Goal: Task Accomplishment & Management: Manage account settings

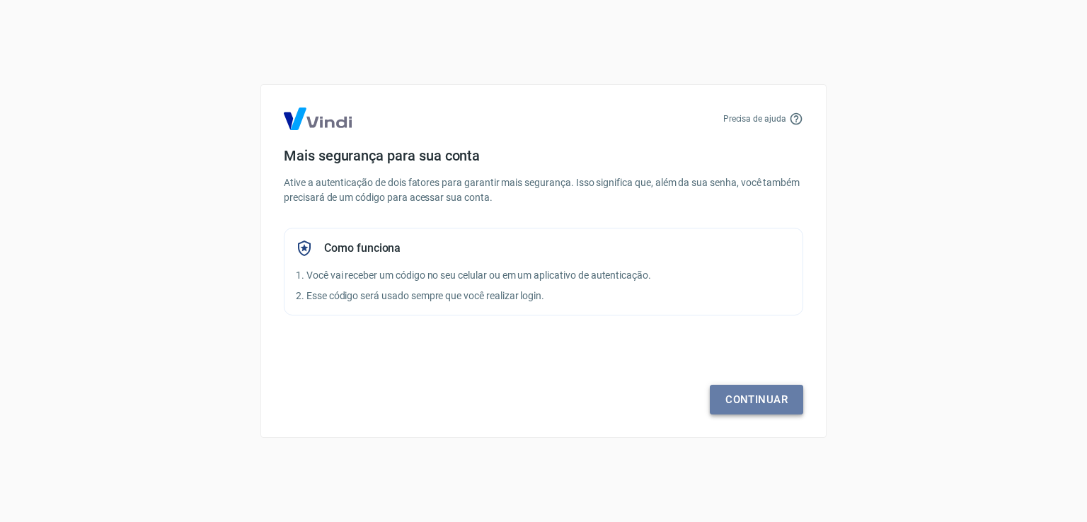
click at [742, 401] on link "Continuar" at bounding box center [756, 400] width 93 height 30
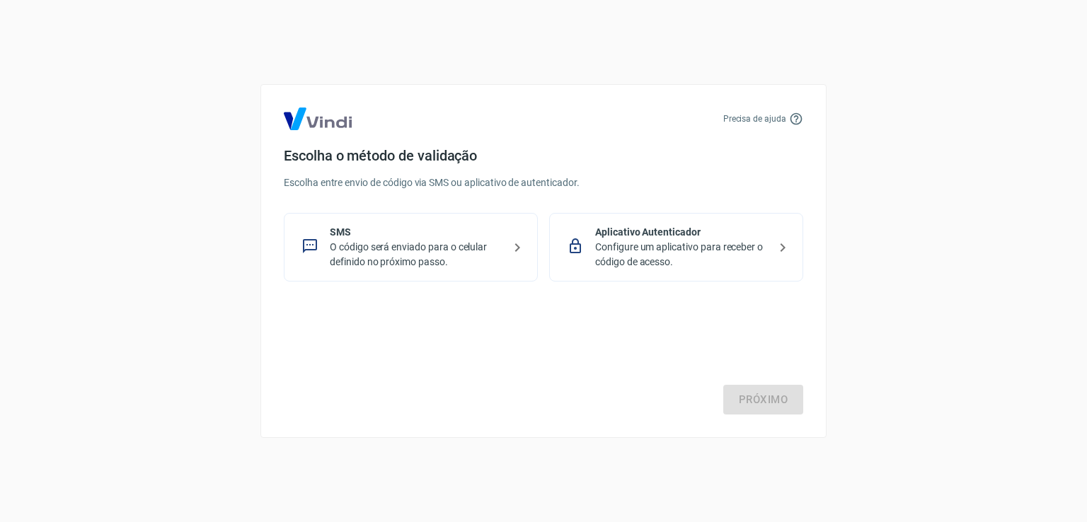
click at [418, 264] on p "O código será enviado para o celular definido no próximo passo." at bounding box center [416, 255] width 173 height 30
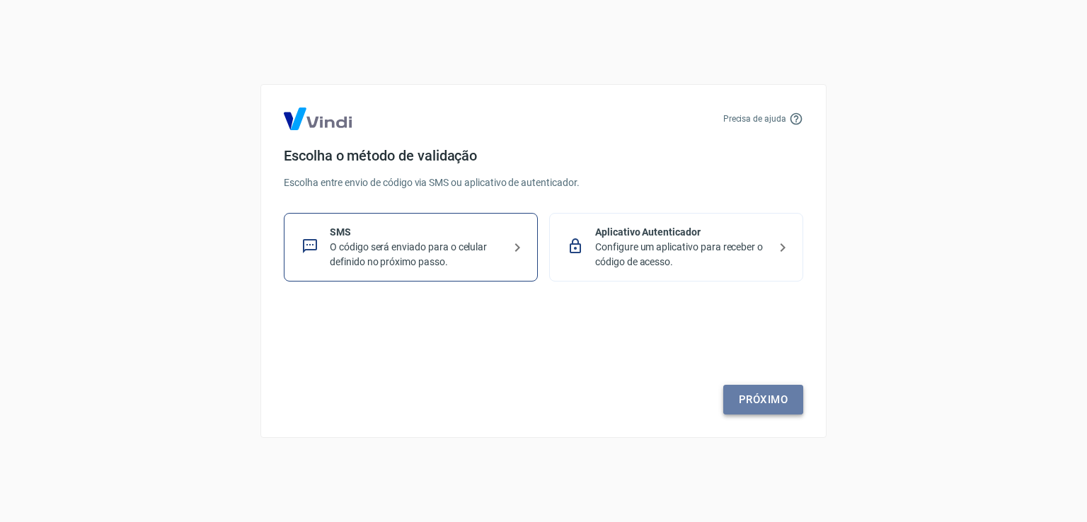
click at [764, 402] on link "Próximo" at bounding box center [763, 400] width 80 height 30
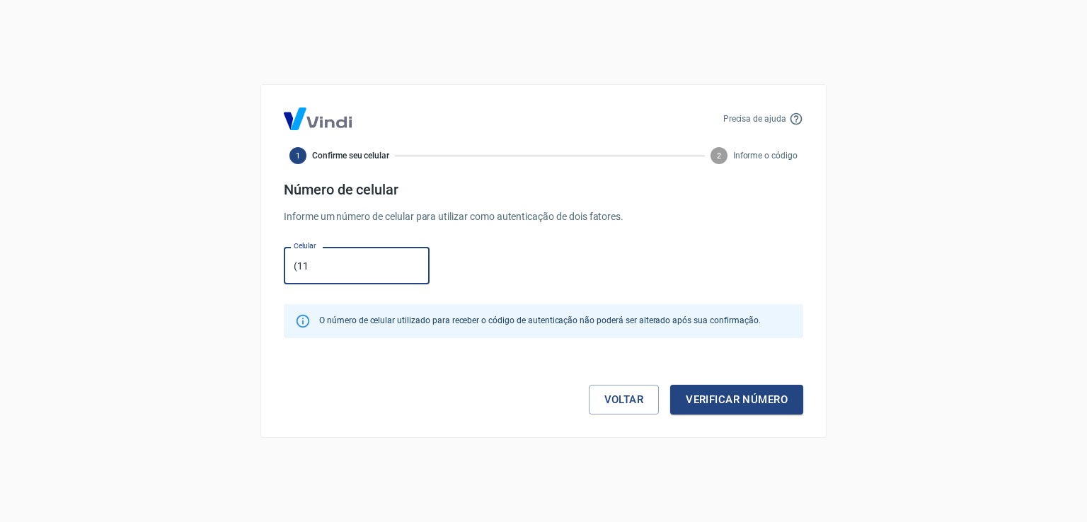
type input "[PHONE_NUMBER]"
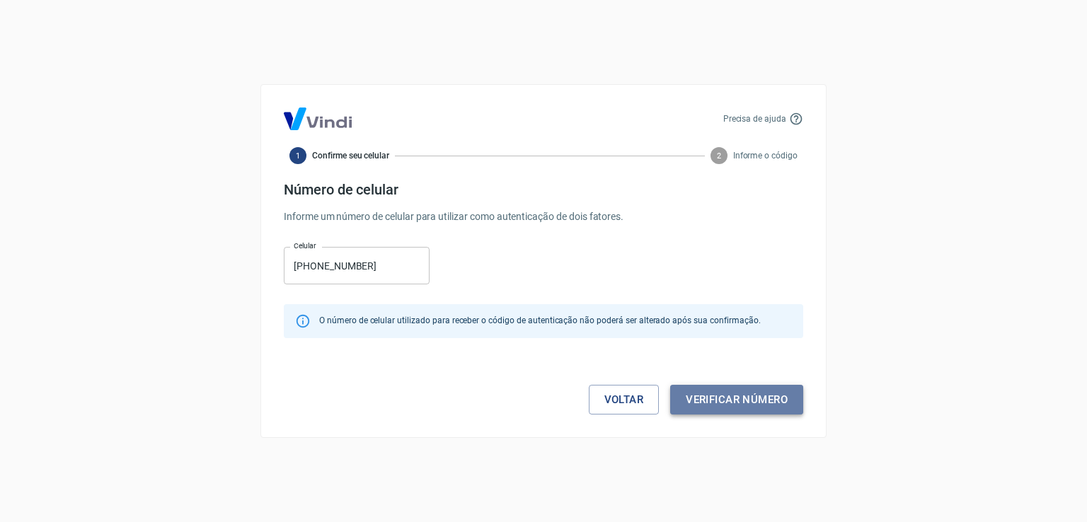
click at [705, 403] on button "Verificar número" at bounding box center [736, 400] width 133 height 30
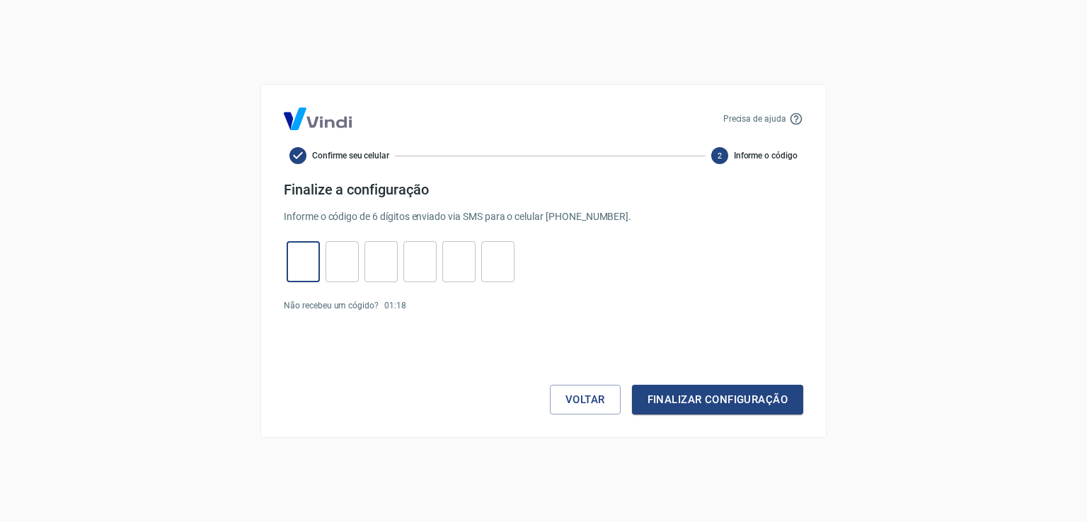
click at [301, 255] on input "tel" at bounding box center [303, 262] width 33 height 30
type input "3"
type input "9"
type input "1"
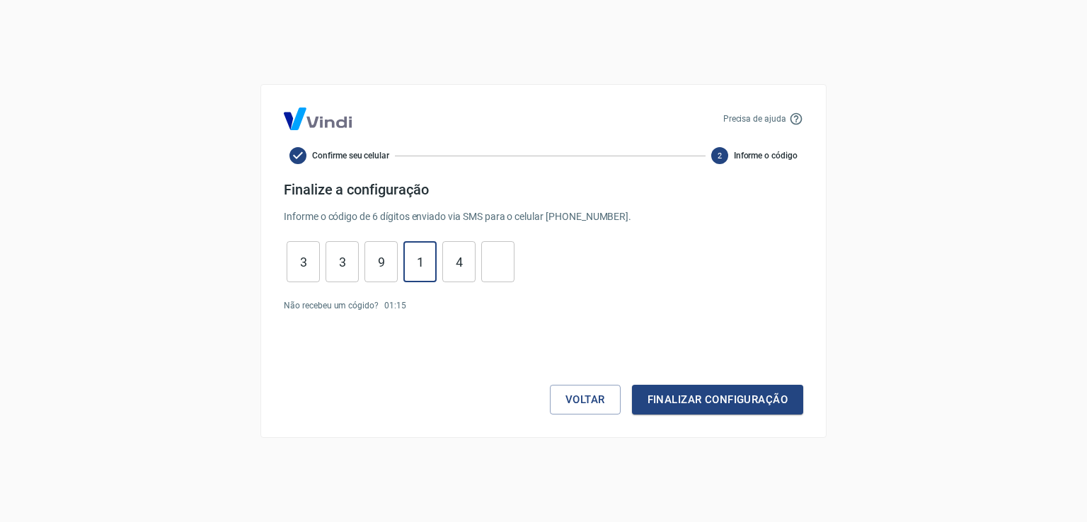
type input "4"
type input "5"
click at [653, 400] on button "Finalizar configuração" at bounding box center [717, 400] width 171 height 30
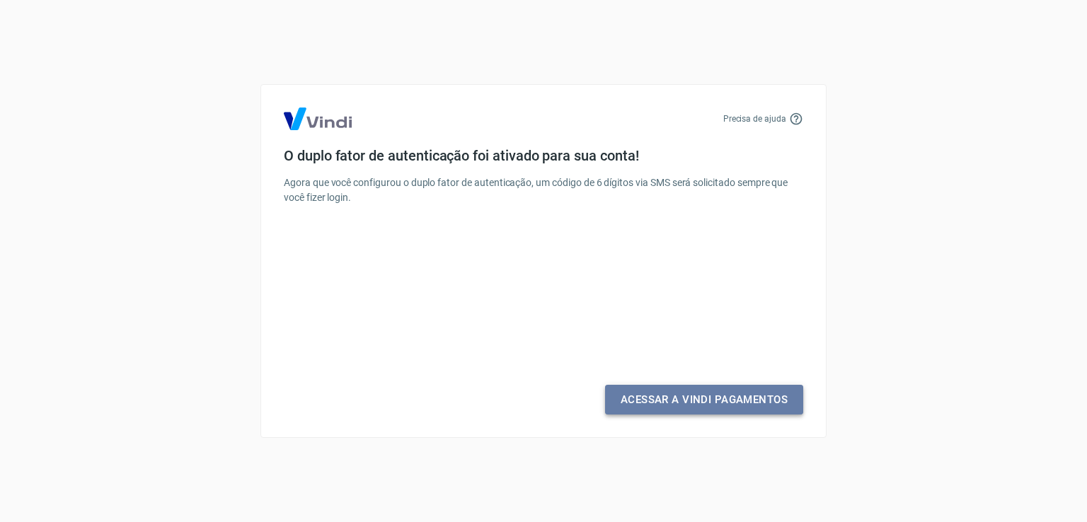
click at [647, 405] on link "Acessar a Vindi Pagamentos" at bounding box center [704, 400] width 198 height 30
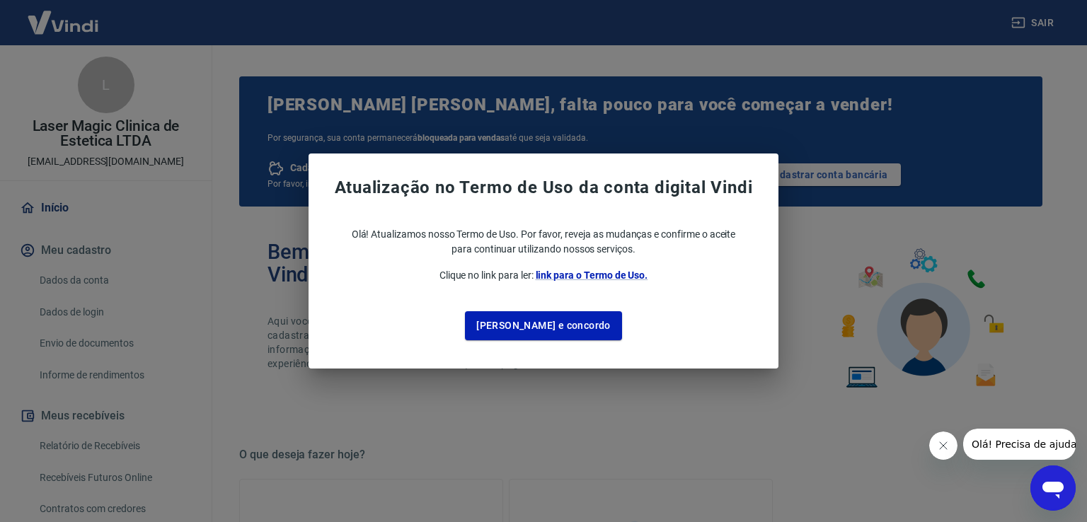
click at [523, 324] on button "[PERSON_NAME] e concordo" at bounding box center [543, 325] width 157 height 29
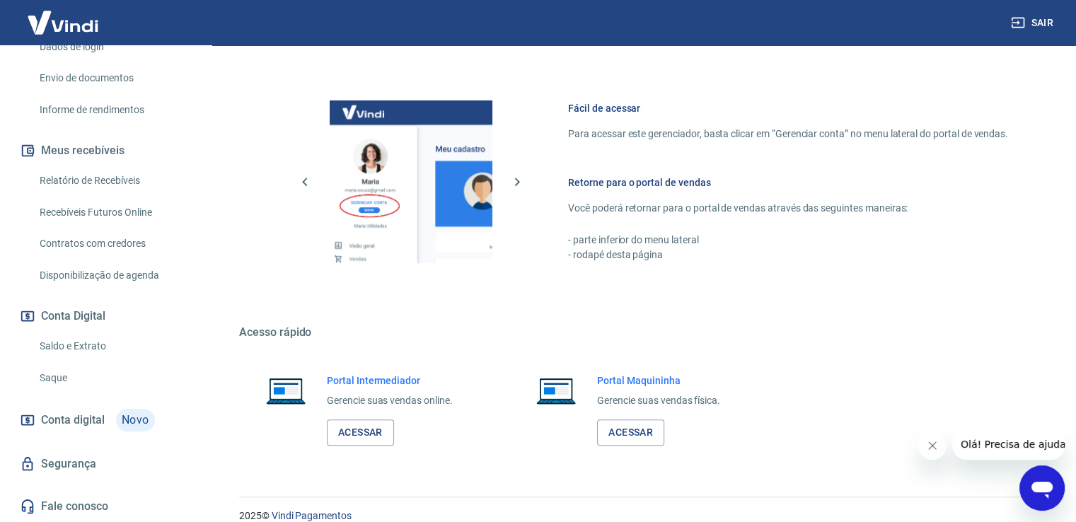
scroll to position [728, 0]
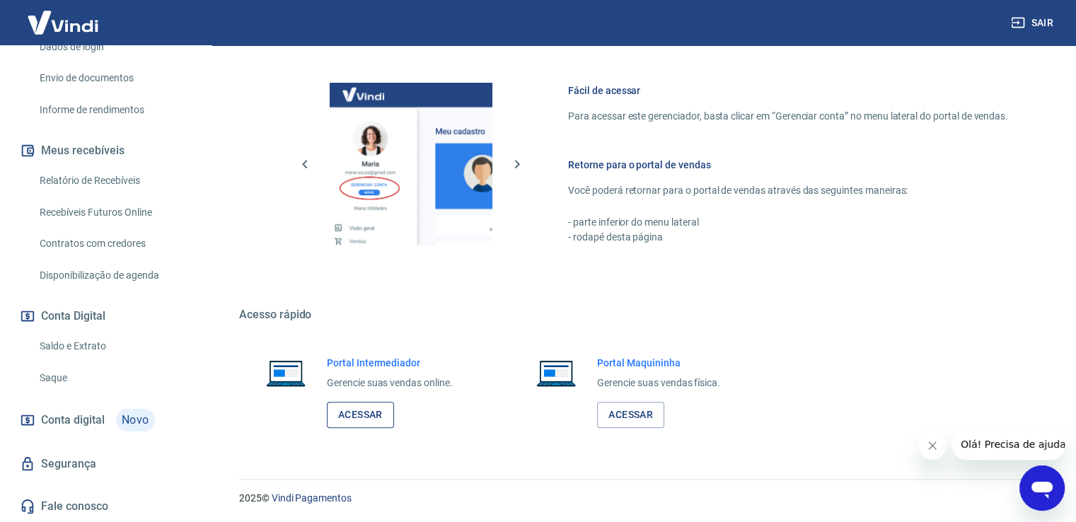
click at [348, 422] on link "Acessar" at bounding box center [360, 415] width 67 height 26
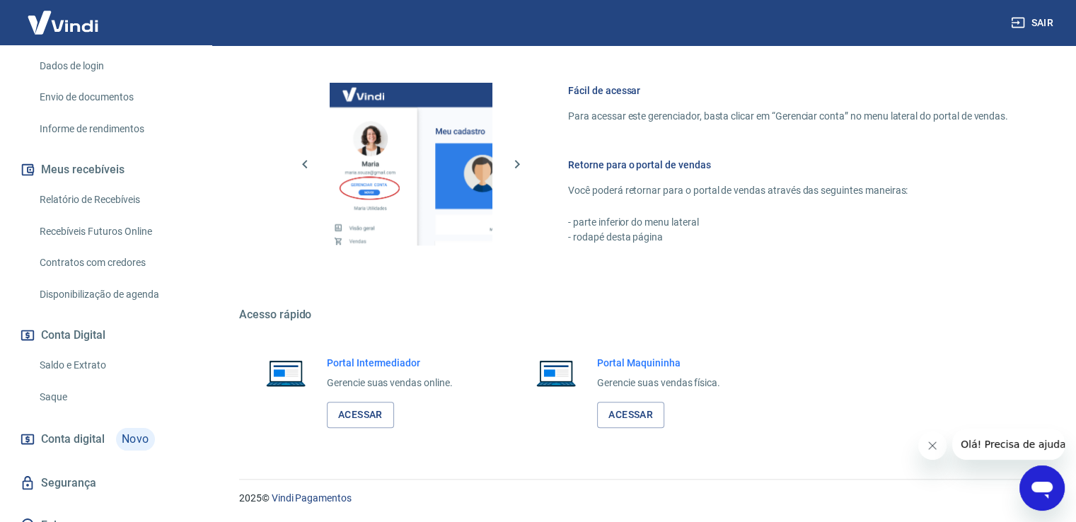
scroll to position [265, 0]
